Goal: Information Seeking & Learning: Learn about a topic

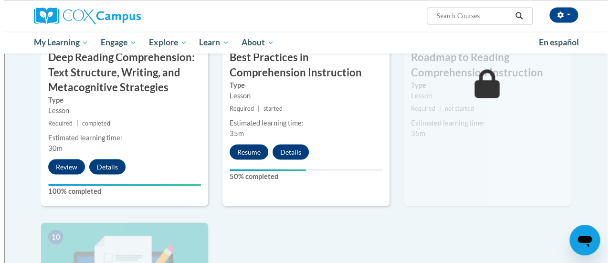
scroll to position [831, 0]
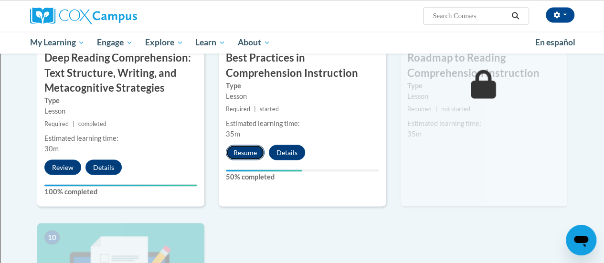
click at [244, 149] on button "Resume" at bounding box center [245, 152] width 39 height 15
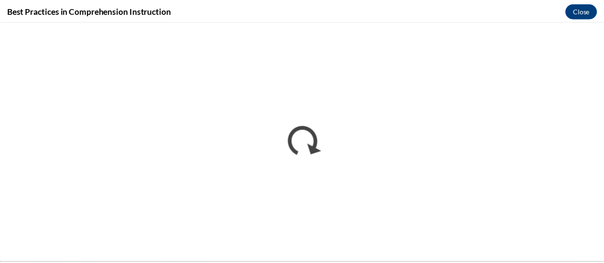
scroll to position [0, 0]
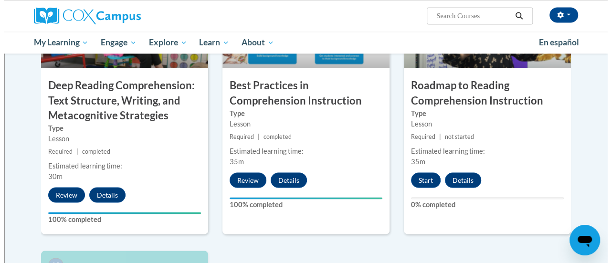
scroll to position [806, 0]
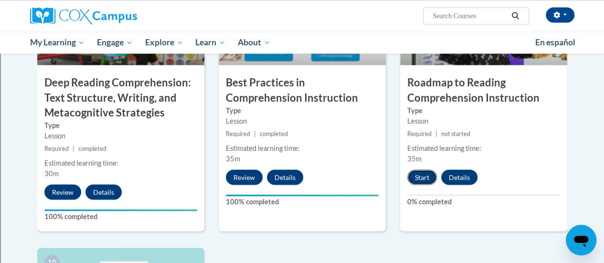
click at [419, 177] on button "Start" at bounding box center [422, 176] width 30 height 15
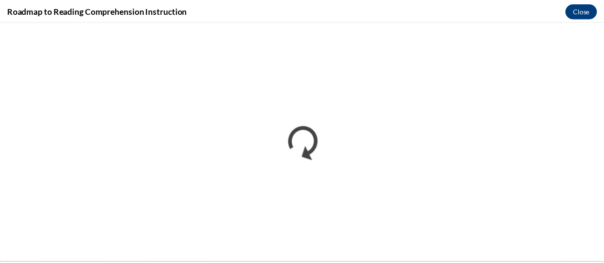
scroll to position [0, 0]
